Goal: Information Seeking & Learning: Learn about a topic

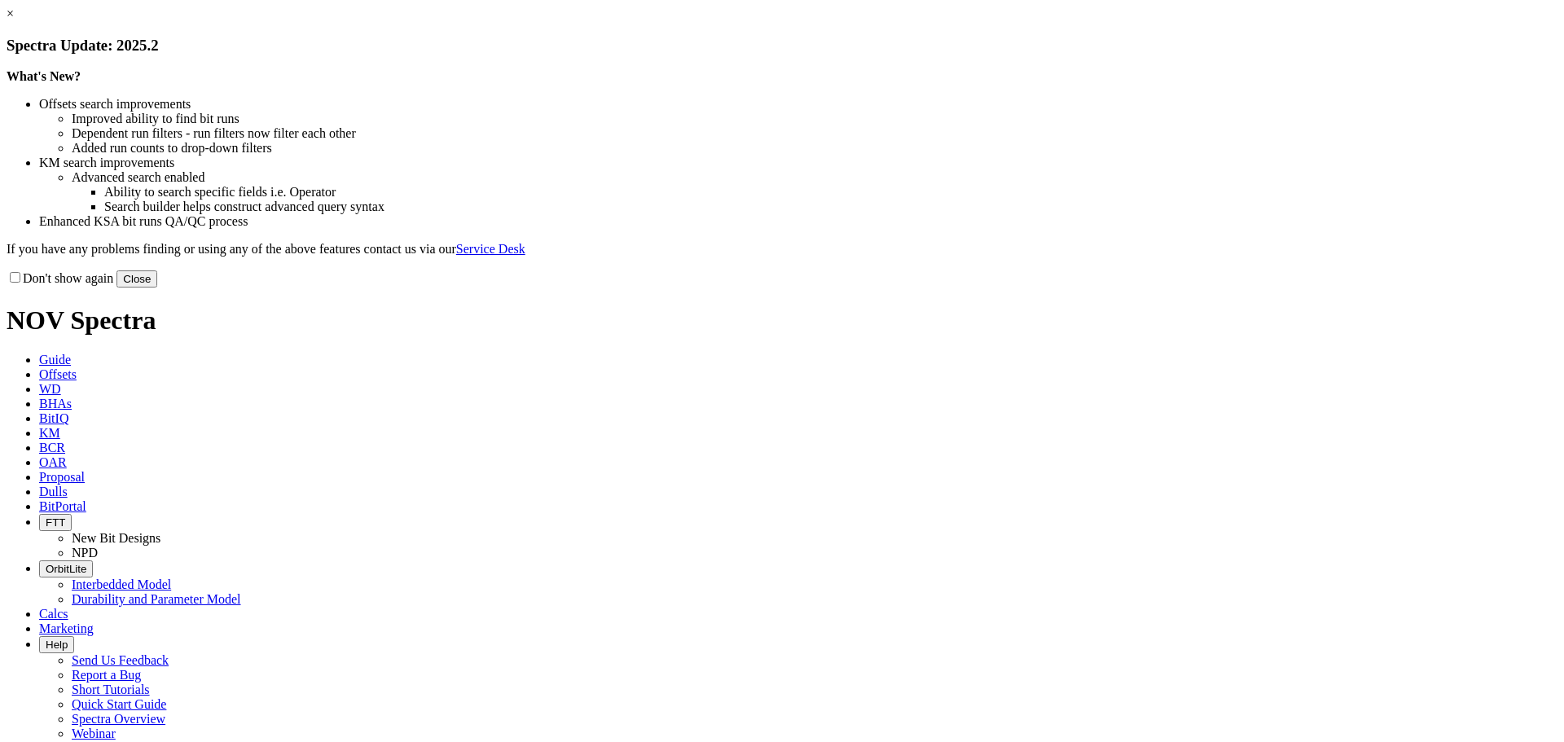
click at [157, 288] on button "Close" at bounding box center [137, 278] width 41 height 17
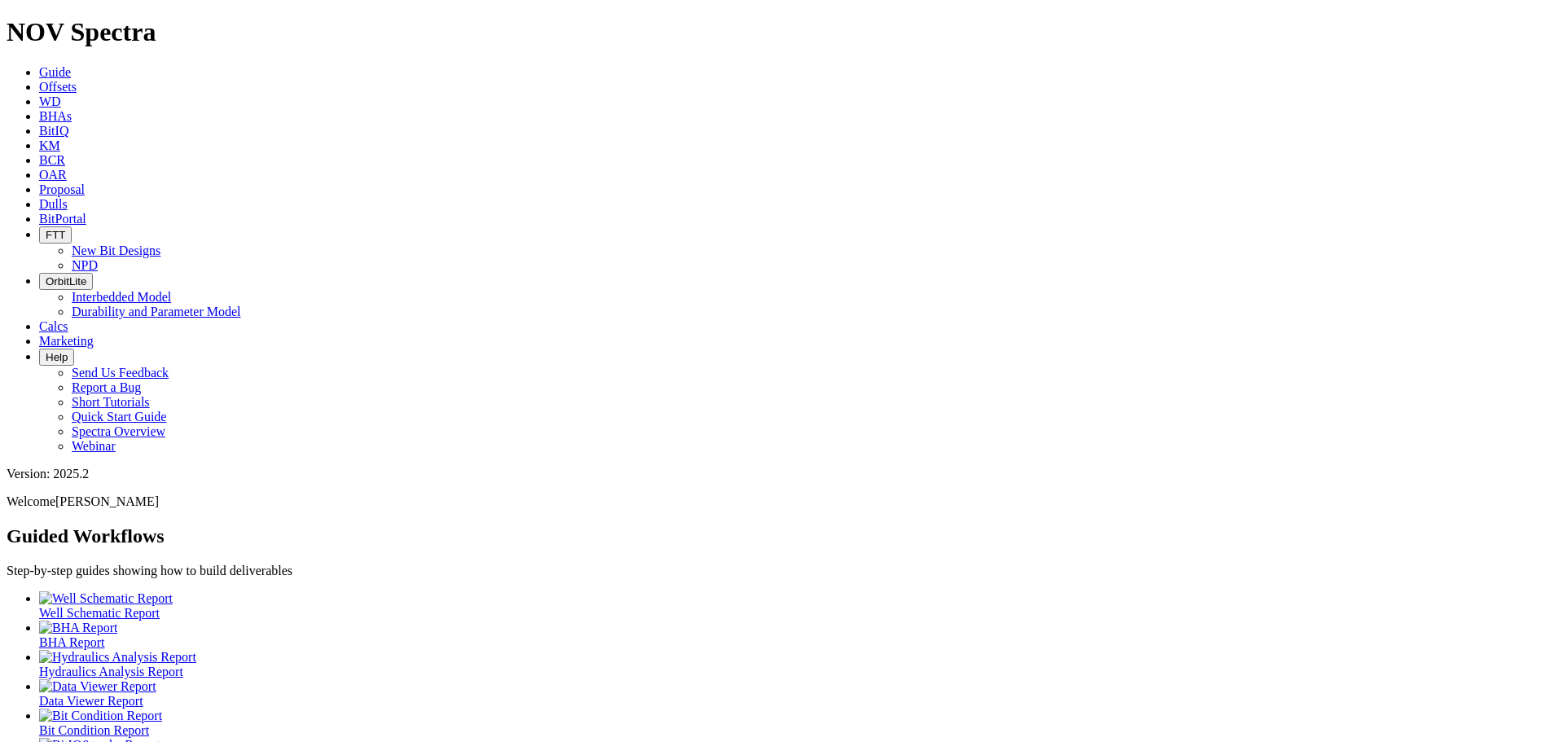
click at [86, 275] on span "OrbitLite" at bounding box center [66, 281] width 41 height 12
click at [241, 305] on link "Durability and Parameter Model" at bounding box center [156, 312] width 169 height 14
click at [46, 275] on icon "button" at bounding box center [46, 281] width 0 height 12
click at [171, 290] on link "Interbedded Model" at bounding box center [121, 297] width 99 height 14
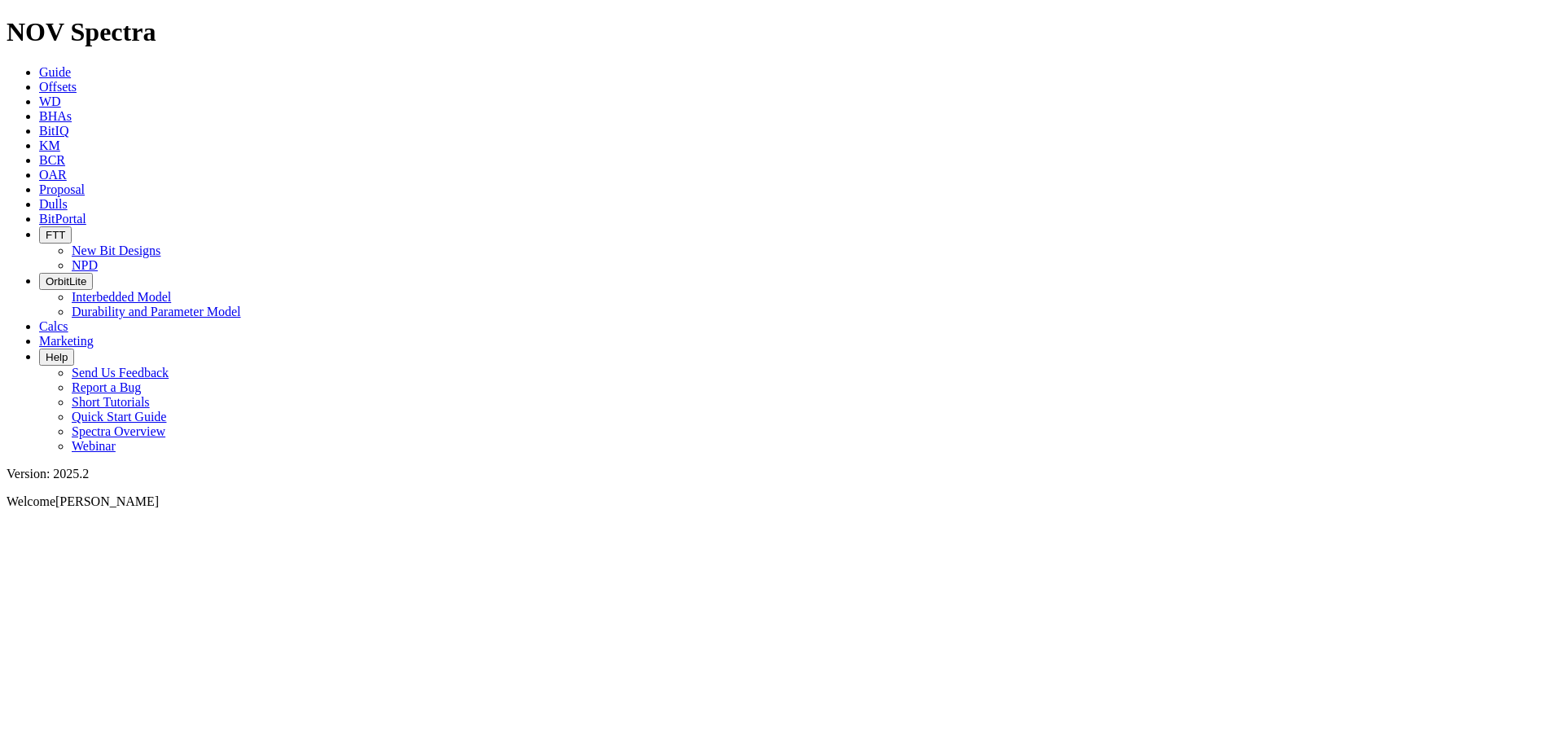
click at [86, 275] on span "OrbitLite" at bounding box center [66, 281] width 41 height 12
click at [241, 305] on link "Durability and Parameter Model" at bounding box center [156, 312] width 169 height 14
